Goal: Information Seeking & Learning: Check status

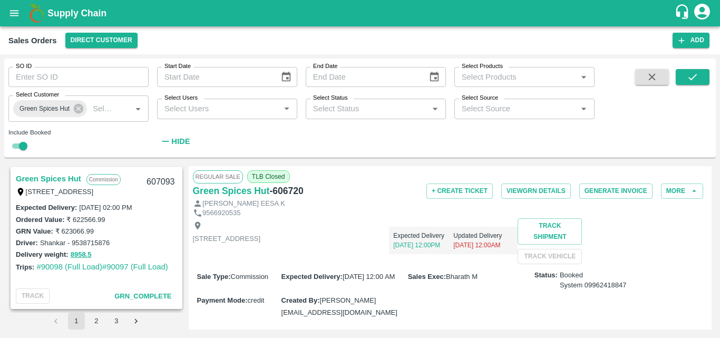
scroll to position [880, 0]
click at [47, 174] on link "Green Spices Hut" at bounding box center [48, 179] width 65 height 14
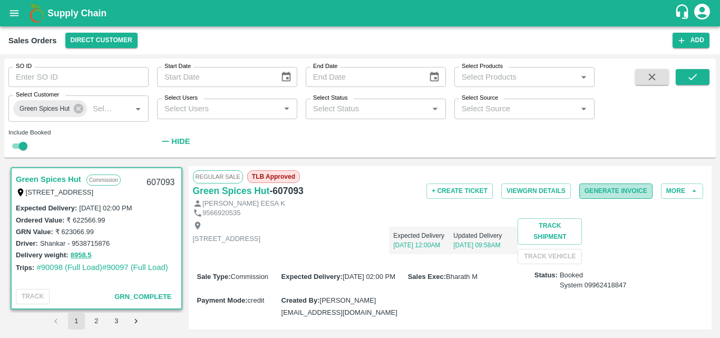
click at [616, 195] on button "Generate Invoice" at bounding box center [615, 190] width 73 height 15
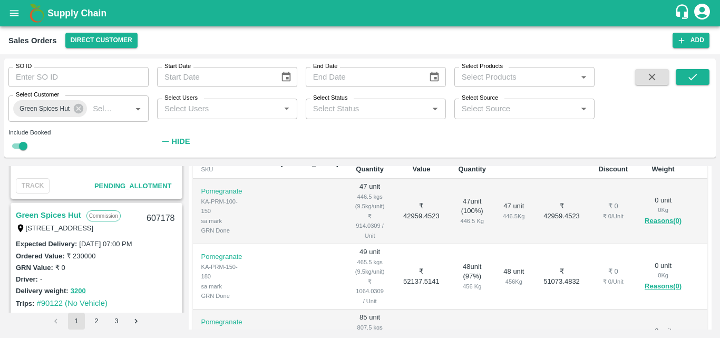
scroll to position [112, 0]
click at [67, 215] on link "Green Spices Hut" at bounding box center [48, 215] width 65 height 14
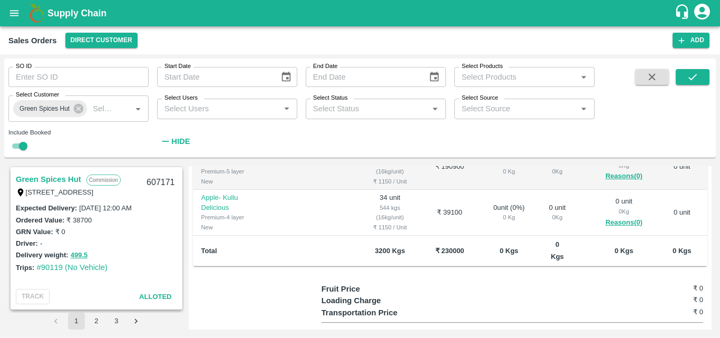
scroll to position [441, 0]
click at [46, 179] on link "Green Spices Hut" at bounding box center [48, 179] width 65 height 14
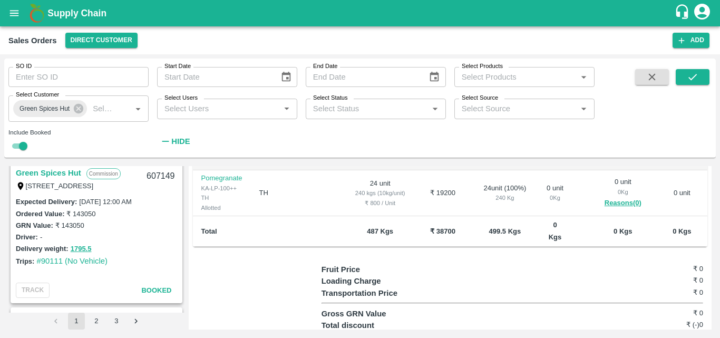
scroll to position [594, 0]
click at [56, 177] on link "Green Spices Hut" at bounding box center [48, 172] width 65 height 14
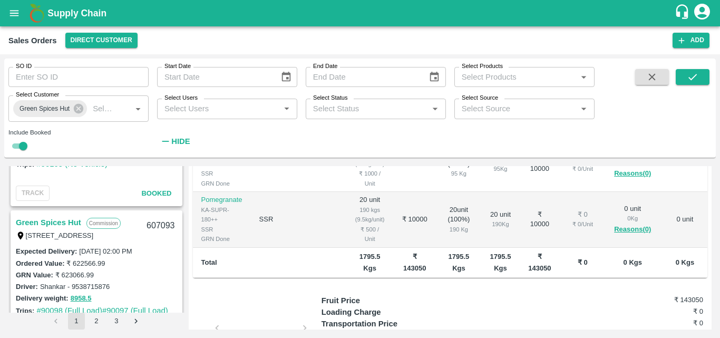
scroll to position [836, 0]
click at [54, 220] on link "Green Spices Hut" at bounding box center [48, 223] width 65 height 14
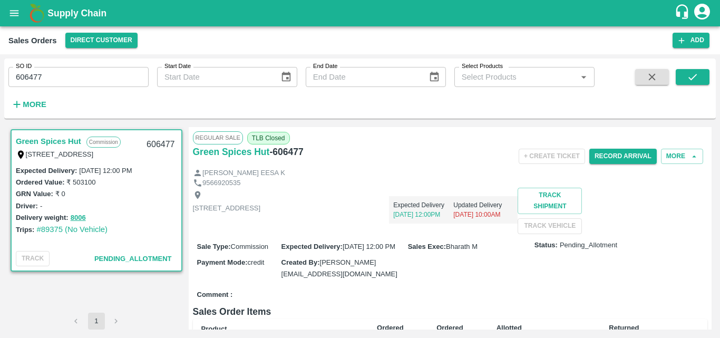
scroll to position [232, 0]
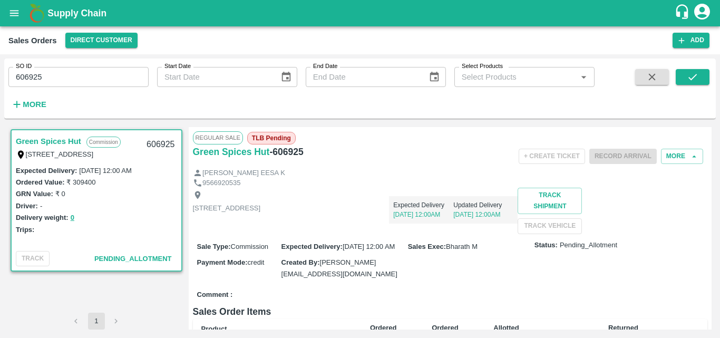
scroll to position [232, 0]
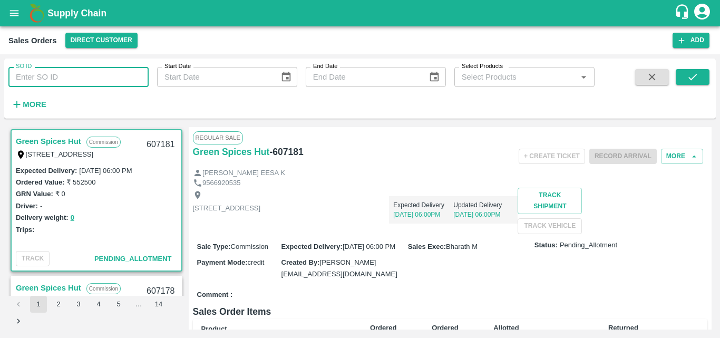
click at [82, 77] on input "SO ID" at bounding box center [78, 77] width 140 height 20
click at [691, 80] on icon "submit" at bounding box center [692, 77] width 8 height 6
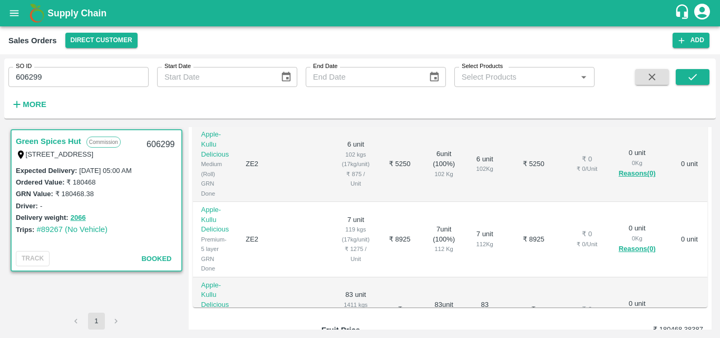
scroll to position [221, 0]
click at [57, 80] on input "606299" at bounding box center [78, 77] width 140 height 20
click at [700, 75] on button "submit" at bounding box center [692, 77] width 34 height 16
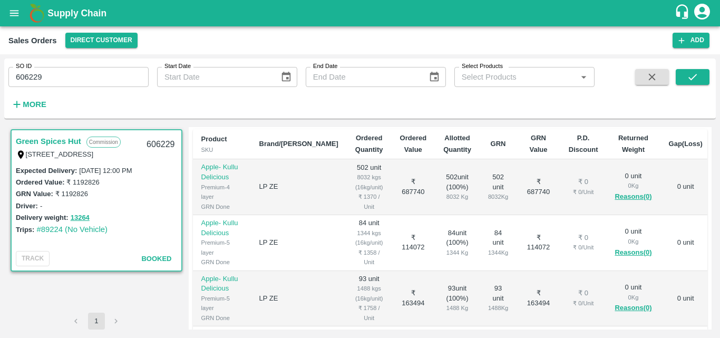
scroll to position [189, 0]
click at [72, 83] on input "606229" at bounding box center [78, 77] width 140 height 20
click at [687, 80] on icon "submit" at bounding box center [693, 77] width 12 height 12
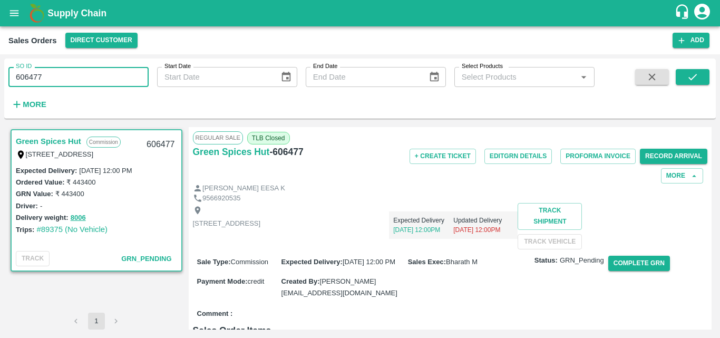
click at [78, 75] on input "606477" at bounding box center [78, 77] width 140 height 20
type input "6"
click at [360, 180] on div "Green Spices Hut - 606477" at bounding box center [278, 163] width 171 height 39
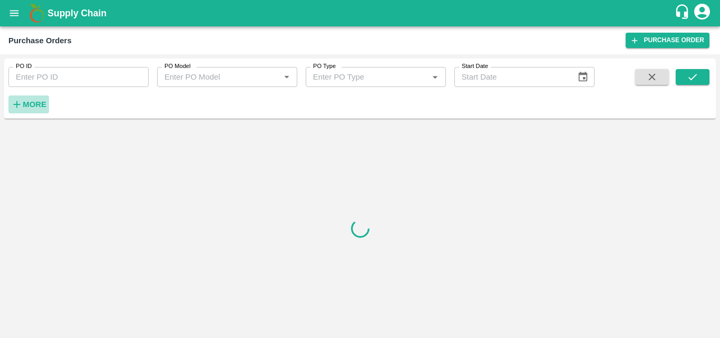
click at [37, 100] on h6 "More" at bounding box center [35, 104] width 24 height 14
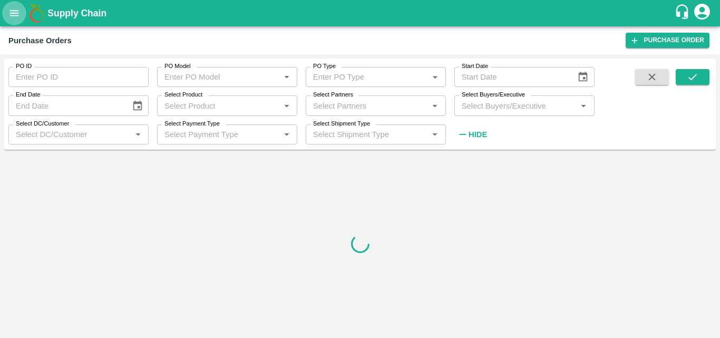
click at [15, 16] on icon "open drawer" at bounding box center [14, 13] width 9 height 6
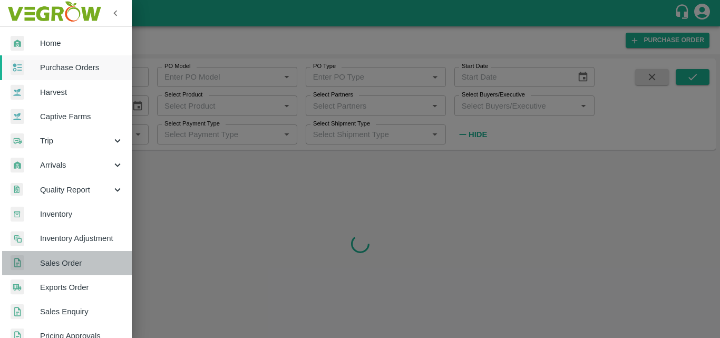
click at [72, 258] on span "Sales Order" at bounding box center [81, 263] width 83 height 12
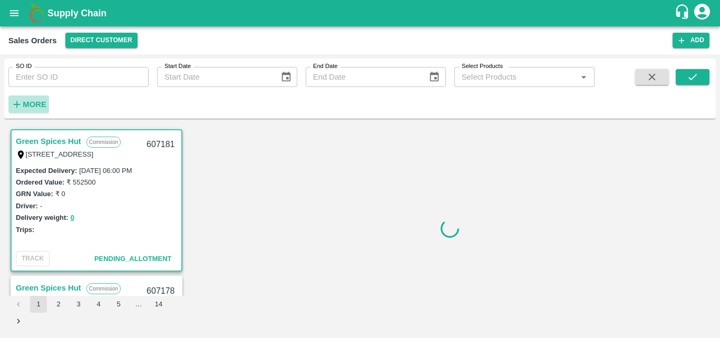
click at [47, 103] on button "More" at bounding box center [28, 104] width 41 height 18
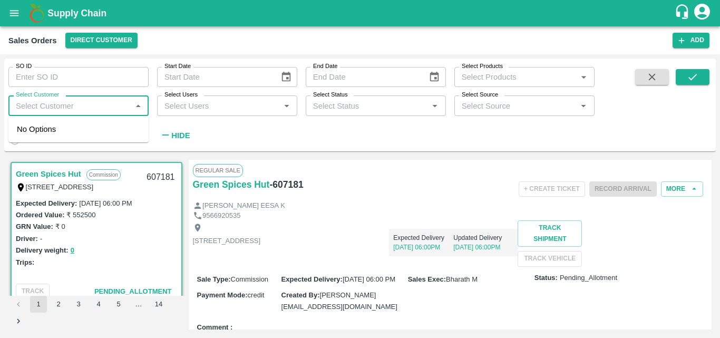
click at [71, 108] on input "Select Customer" at bounding box center [70, 106] width 116 height 14
type input "green s"
click at [31, 136] on input "checkbox" at bounding box center [27, 133] width 21 height 21
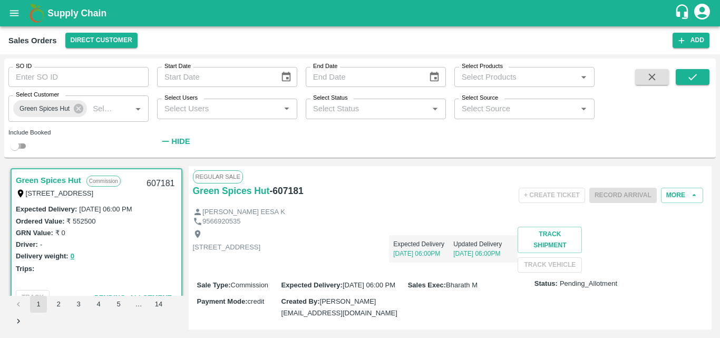
click at [23, 144] on input "checkbox" at bounding box center [15, 146] width 38 height 13
checkbox input "true"
click at [694, 72] on icon "submit" at bounding box center [693, 77] width 12 height 12
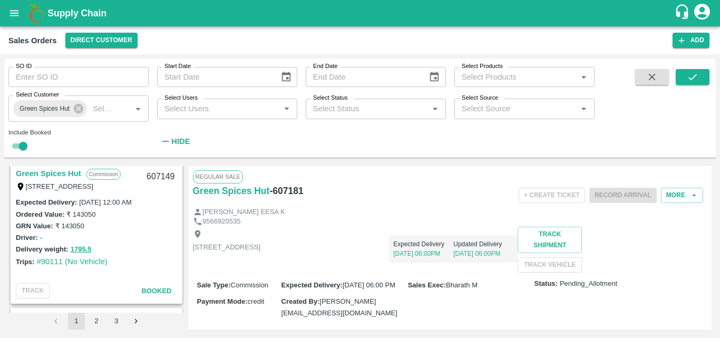
scroll to position [592, 0]
click at [62, 171] on link "Green Spices Hut" at bounding box center [48, 175] width 65 height 14
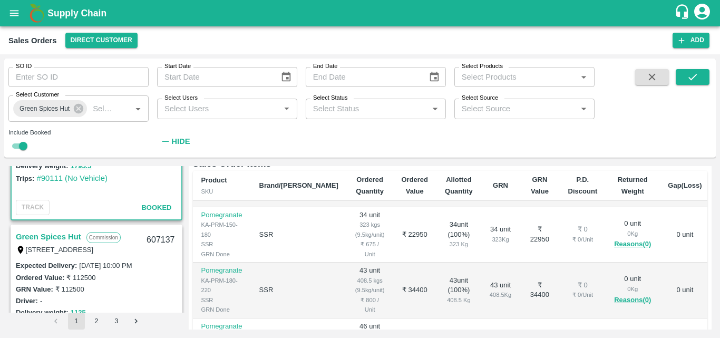
scroll to position [677, 0]
click at [55, 234] on link "Green Spices Hut" at bounding box center [48, 236] width 65 height 14
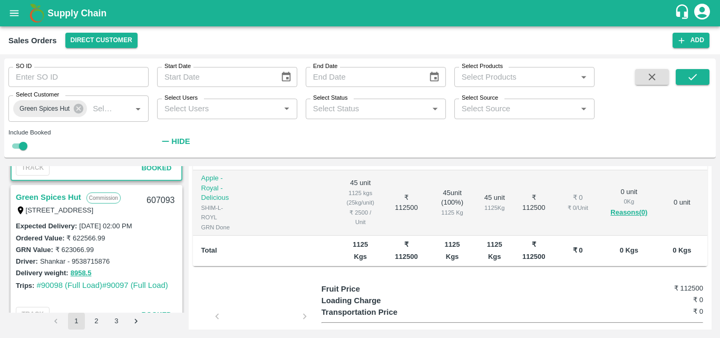
scroll to position [861, 0]
click at [60, 194] on link "Green Spices Hut" at bounding box center [48, 198] width 65 height 14
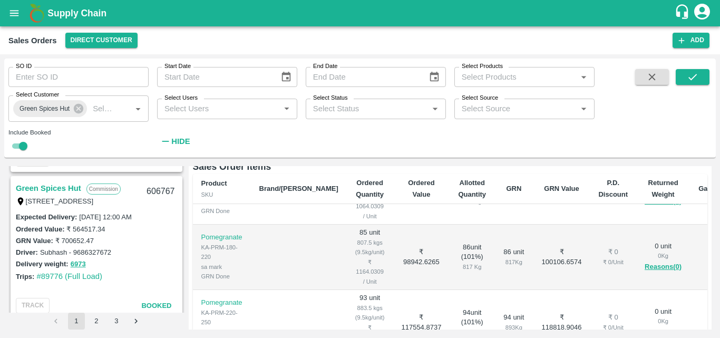
scroll to position [1163, 0]
click at [57, 186] on link "Green Spices Hut" at bounding box center [48, 189] width 65 height 14
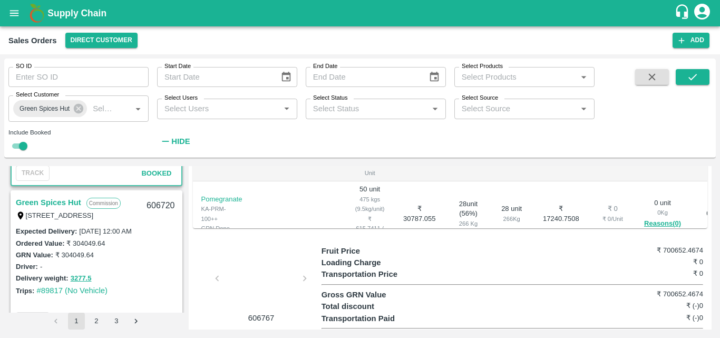
scroll to position [1295, 0]
click at [63, 196] on div "Green Spices Hut Commission [STREET_ADDRESS] 606720" at bounding box center [97, 209] width 170 height 34
click at [64, 204] on link "Green Spices Hut" at bounding box center [48, 204] width 65 height 14
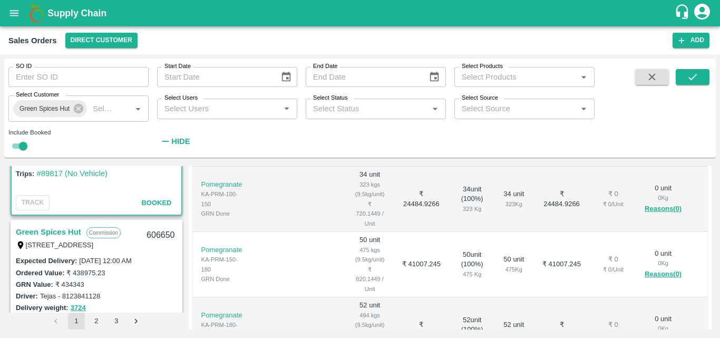
scroll to position [1415, 0]
click at [55, 223] on link "Green Spices Hut" at bounding box center [48, 230] width 65 height 14
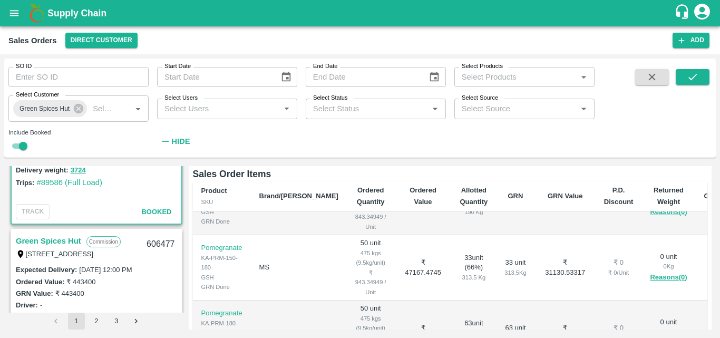
scroll to position [1551, 0]
click at [68, 238] on link "Green Spices Hut" at bounding box center [48, 240] width 65 height 14
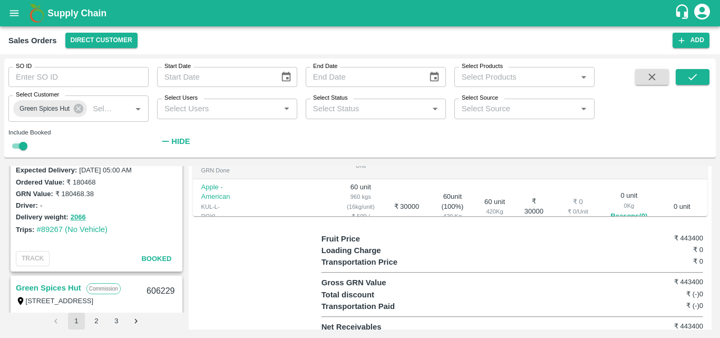
scroll to position [2060, 0]
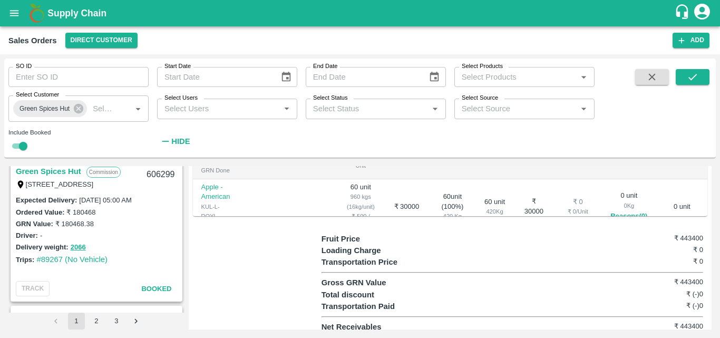
click at [63, 171] on link "Green Spices Hut" at bounding box center [48, 171] width 65 height 14
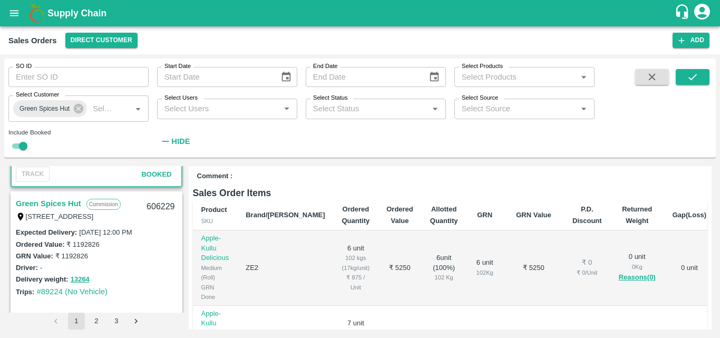
click at [72, 203] on link "Green Spices Hut" at bounding box center [48, 204] width 65 height 14
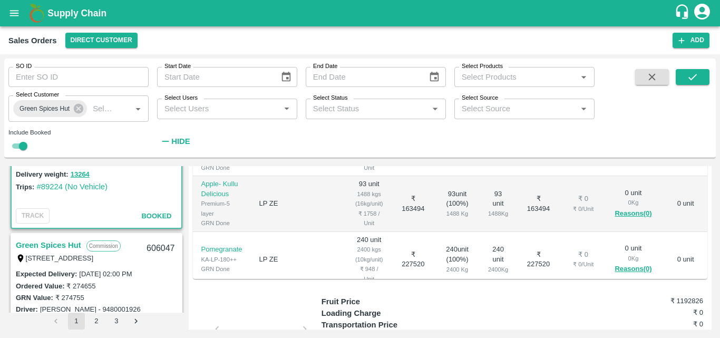
scroll to position [293, 0]
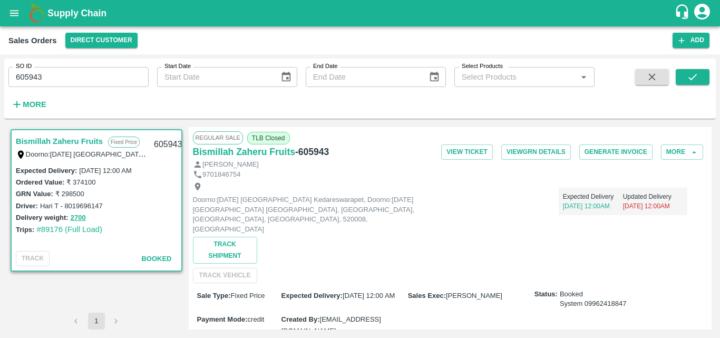
click at [394, 235] on div "Doorno:18-1-55 Mangamarket Kedareswarapet, Doorno:18-1-55 Mangamarket Kedareswa…" at bounding box center [450, 231] width 515 height 104
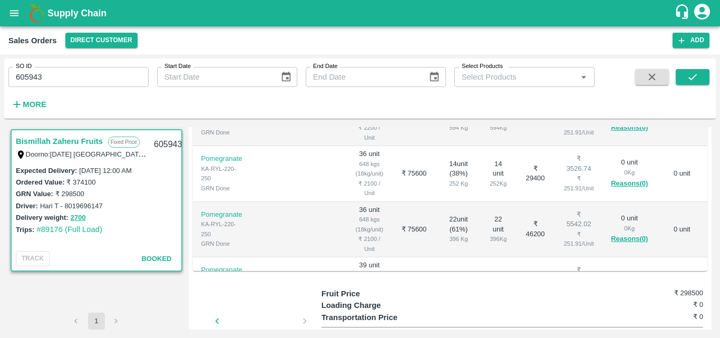
scroll to position [316, 0]
click at [402, 257] on td "₹ 74100" at bounding box center [414, 285] width 44 height 56
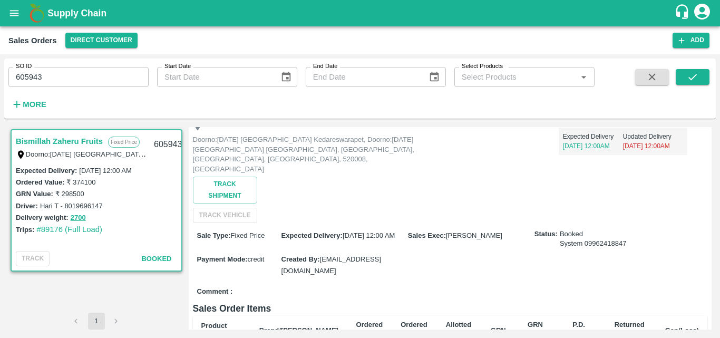
scroll to position [0, 0]
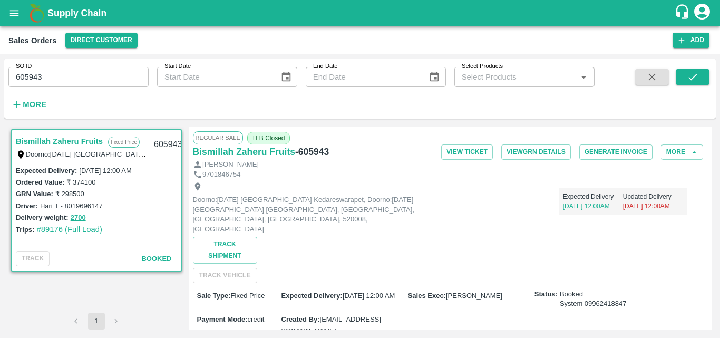
click at [447, 241] on div "Doorno:18-1-55 Mangamarket Kedareswarapet, Doorno:18-1-55 Mangamarket Kedareswa…" at bounding box center [450, 231] width 515 height 104
